Goal: Find specific page/section: Find specific page/section

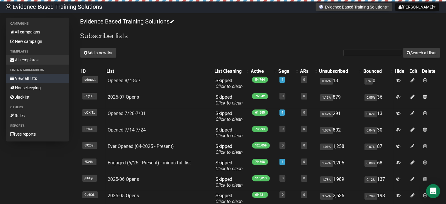
click at [23, 63] on link "All templates" at bounding box center [37, 59] width 63 height 9
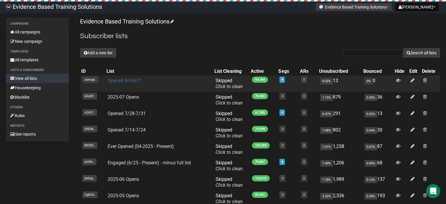
click at [132, 79] on link "Opened 8/4-8/7" at bounding box center [124, 81] width 33 height 6
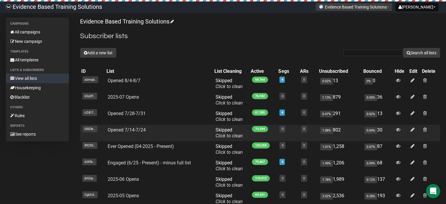
scroll to position [91, 0]
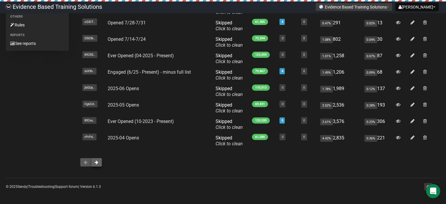
click at [98, 163] on button at bounding box center [96, 162] width 11 height 9
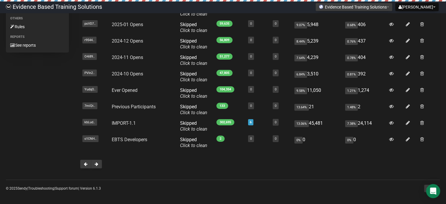
scroll to position [91, 0]
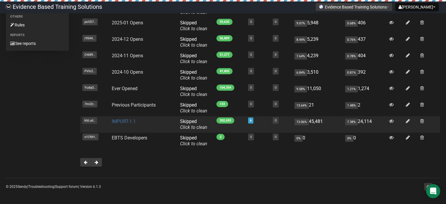
click at [132, 119] on link "IMPORT-1.1" at bounding box center [124, 121] width 24 height 6
